Goal: Transaction & Acquisition: Purchase product/service

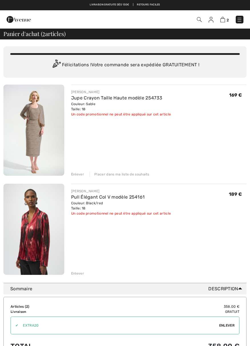
click at [16, 17] on img at bounding box center [19, 19] width 24 height 11
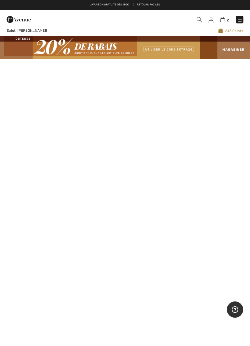
click at [241, 17] on img at bounding box center [240, 20] width 6 height 6
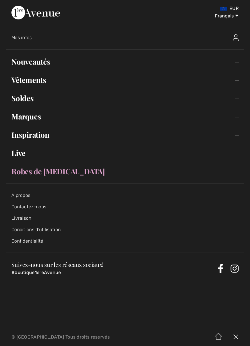
click at [28, 114] on link "Marques Open submenu" at bounding box center [125, 116] width 238 height 13
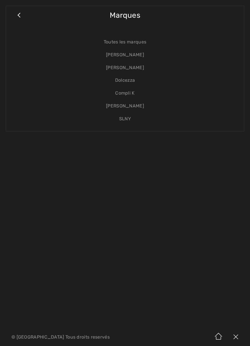
click at [129, 55] on link "[PERSON_NAME]" at bounding box center [125, 55] width 226 height 13
click at [122, 56] on link "[PERSON_NAME]" at bounding box center [125, 55] width 226 height 13
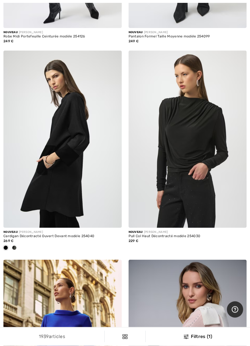
scroll to position [1872, 0]
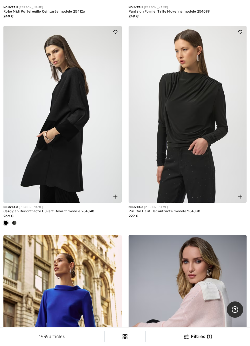
click at [51, 134] on img at bounding box center [62, 114] width 118 height 177
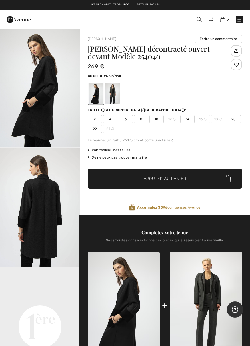
click at [36, 103] on img "1 / 2" at bounding box center [40, 87] width 80 height 119
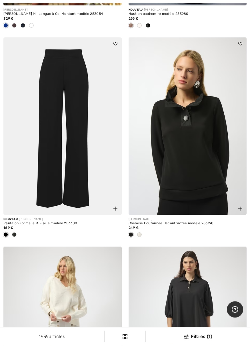
scroll to position [2282, 0]
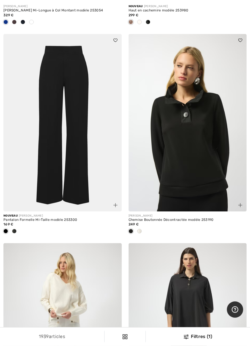
click at [207, 160] on img at bounding box center [187, 122] width 118 height 177
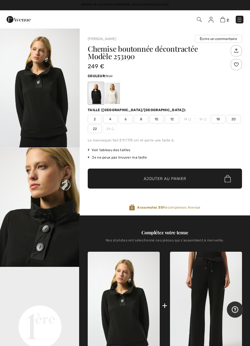
click at [37, 120] on img "1 / 7" at bounding box center [40, 87] width 80 height 119
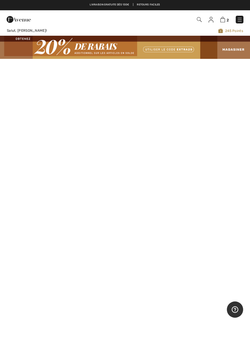
click at [241, 18] on img at bounding box center [240, 20] width 6 height 6
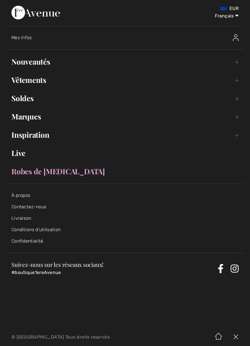
click at [37, 113] on link "Marques Open submenu" at bounding box center [125, 116] width 238 height 13
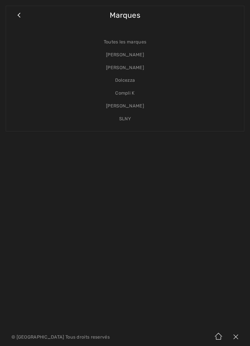
click at [128, 56] on link "[PERSON_NAME]" at bounding box center [125, 55] width 226 height 13
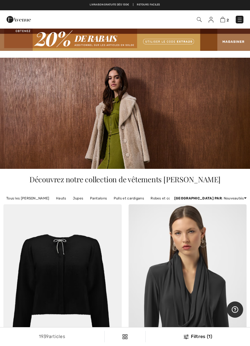
click at [206, 340] on div "1939 articles Filtres (1) ✖ Dégager Voir les resultats 1939" at bounding box center [125, 336] width 250 height 18
click at [206, 338] on div "Filtres (1)" at bounding box center [197, 336] width 97 height 7
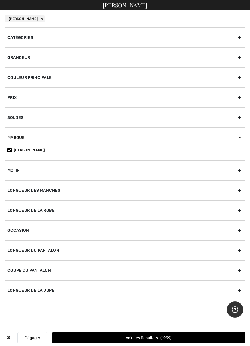
click at [17, 75] on div "Couleur Principale" at bounding box center [125, 77] width 241 height 20
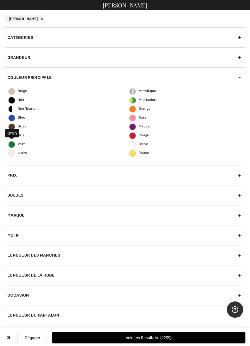
click at [20, 125] on span "Brun" at bounding box center [17, 126] width 17 height 4
click at [0, 0] on input "Brun" at bounding box center [0, 0] width 0 height 0
click at [12, 90] on span "Beige" at bounding box center [18, 91] width 19 height 4
click at [0, 0] on input "Beige" at bounding box center [0, 0] width 0 height 0
click at [149, 101] on span "Multicolore" at bounding box center [143, 100] width 28 height 4
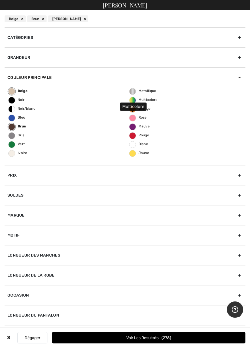
click at [0, 0] on input "Multicolore" at bounding box center [0, 0] width 0 height 0
click at [193, 340] on button "Voir les resultats 517" at bounding box center [148, 337] width 193 height 11
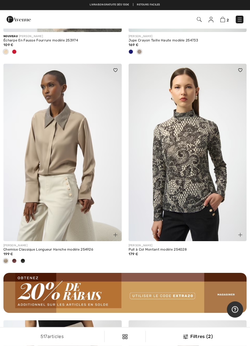
scroll to position [2339, 0]
click at [50, 185] on img at bounding box center [62, 152] width 118 height 177
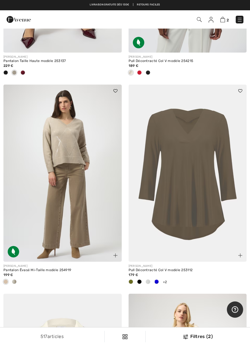
click at [114, 89] on img at bounding box center [115, 90] width 4 height 3
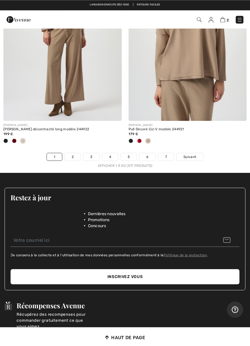
scroll to position [5337, 0]
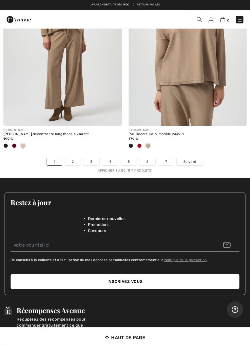
click at [193, 159] on span "Suivant" at bounding box center [189, 161] width 13 height 5
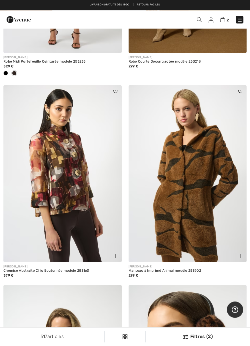
scroll to position [1710, 0]
click at [219, 237] on img at bounding box center [187, 173] width 118 height 177
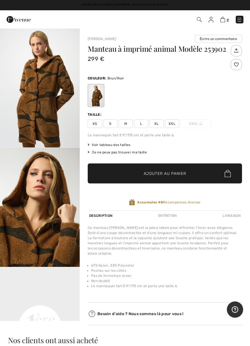
click at [237, 64] on div at bounding box center [235, 64] width 11 height 11
click at [28, 118] on img "1 / 5" at bounding box center [40, 87] width 80 height 119
click at [169, 117] on div "Taille: XS S M L XL XXL XXXL" at bounding box center [165, 120] width 154 height 16
click at [174, 128] on div "Manteau à imprimé animal Modèle 253902 299 € Couleur: Brun/Noir Taille: XS S M …" at bounding box center [165, 127] width 154 height 165
click at [175, 122] on span "XXL" at bounding box center [172, 123] width 14 height 9
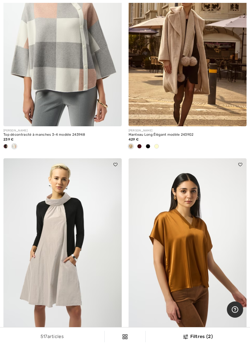
scroll to position [3337, 0]
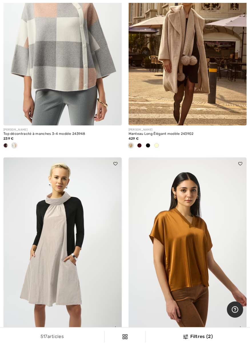
click at [242, 162] on img at bounding box center [240, 163] width 4 height 3
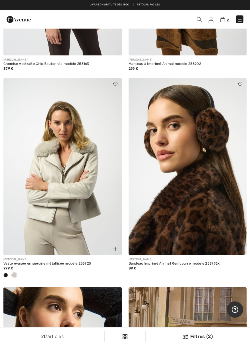
scroll to position [1916, 0]
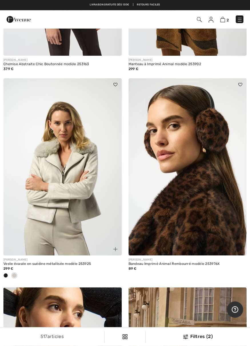
click at [224, 209] on img at bounding box center [187, 166] width 118 height 177
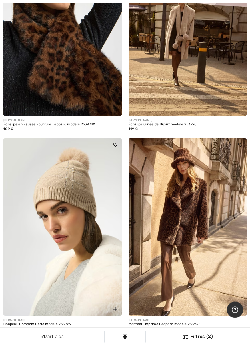
scroll to position [2265, 0]
click at [213, 278] on img at bounding box center [187, 226] width 118 height 177
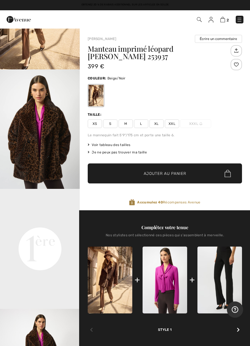
scroll to position [162, 0]
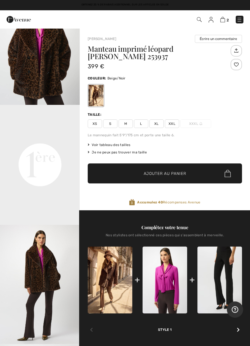
click at [35, 145] on video "Your browser does not support the video tag." at bounding box center [40, 125] width 80 height 40
click at [43, 145] on video "Your browser does not support the video tag." at bounding box center [40, 125] width 80 height 40
click at [30, 274] on img "3 / 6" at bounding box center [40, 284] width 80 height 119
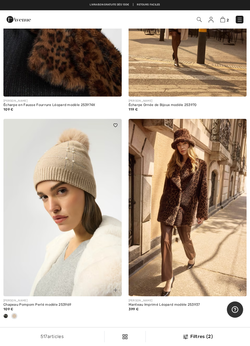
click at [243, 122] on span at bounding box center [240, 125] width 7 height 7
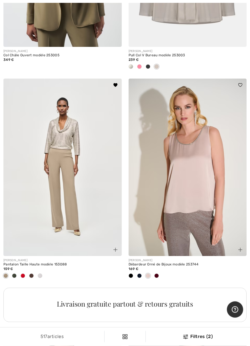
scroll to position [1058, 0]
click at [41, 218] on img at bounding box center [62, 166] width 118 height 177
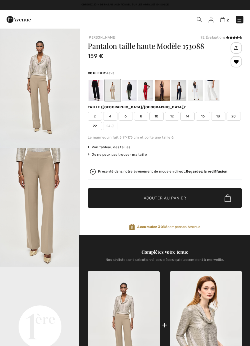
click at [40, 191] on img "2 / 5" at bounding box center [40, 208] width 80 height 120
